Goal: Transaction & Acquisition: Register for event/course

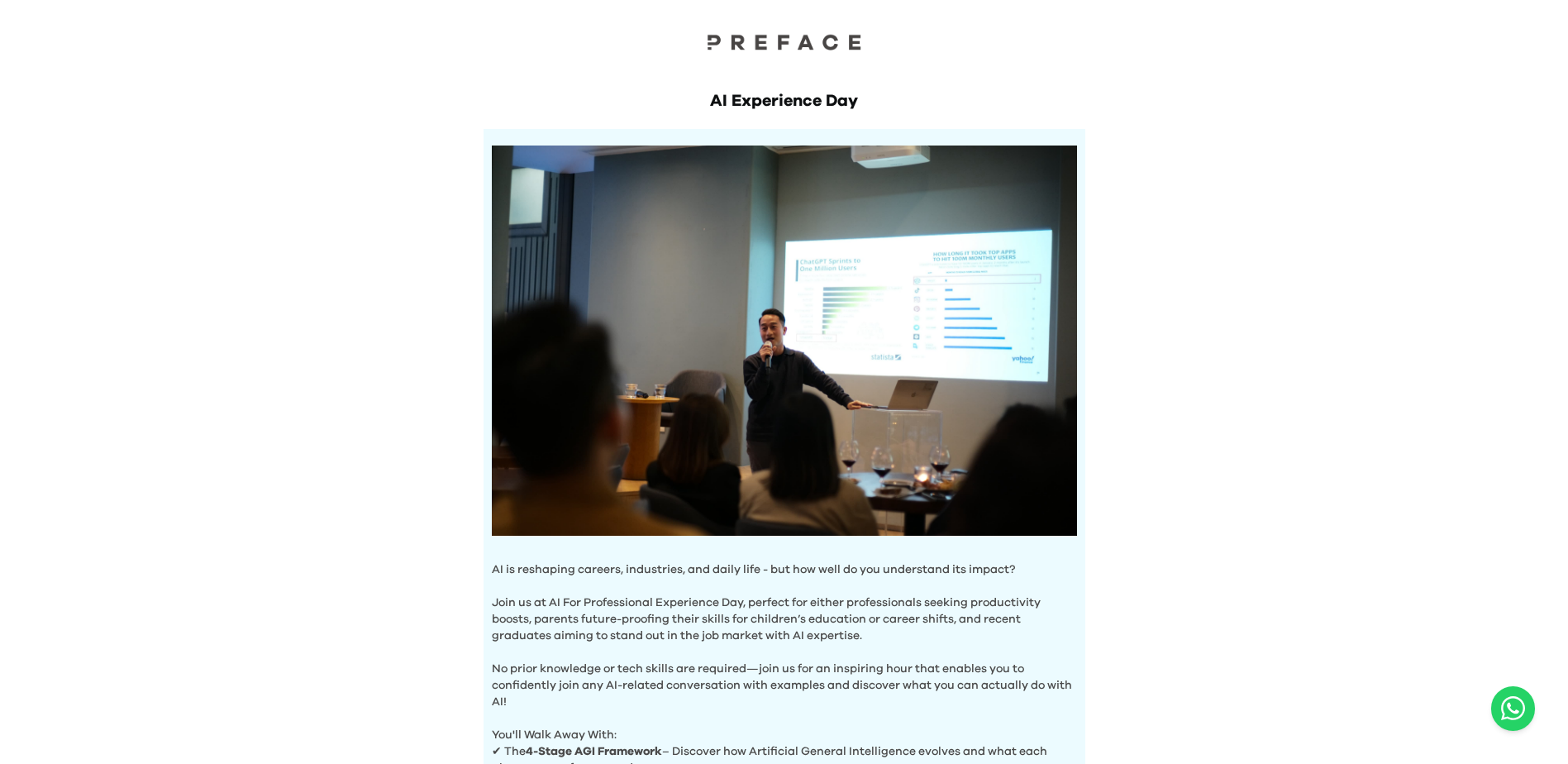
click at [769, 49] on img at bounding box center [784, 42] width 166 height 17
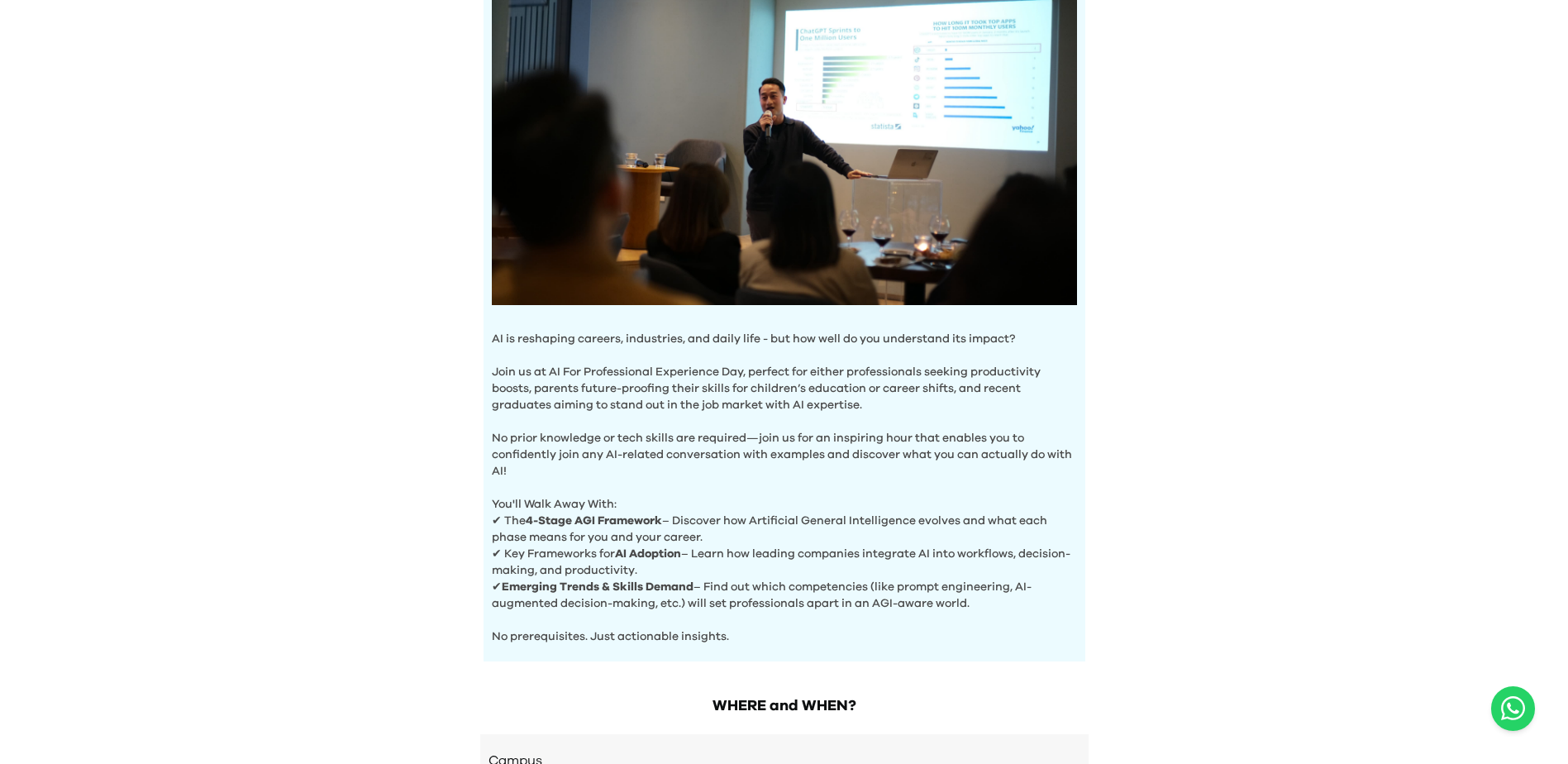
scroll to position [331, 0]
